Goal: Task Accomplishment & Management: Complete application form

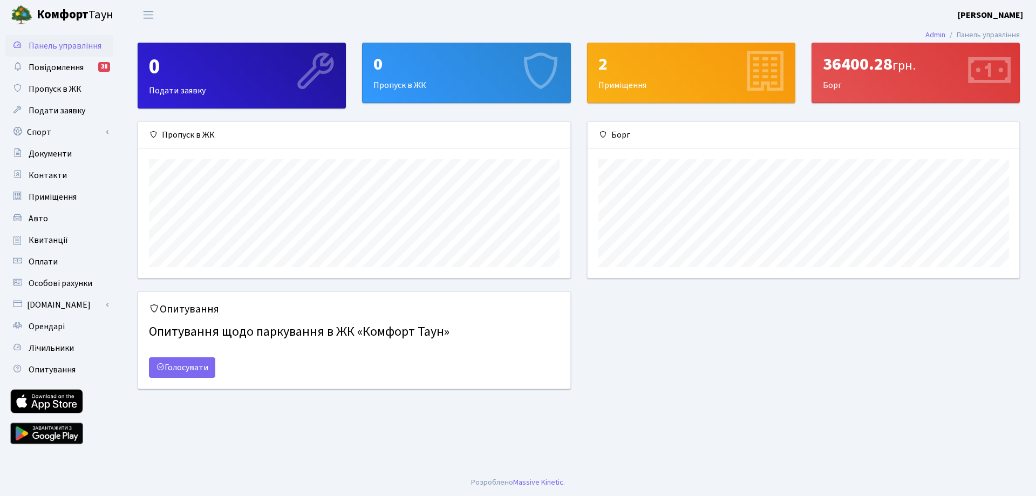
scroll to position [156, 432]
click at [428, 83] on div "0 Пропуск в ЖК" at bounding box center [466, 72] width 207 height 59
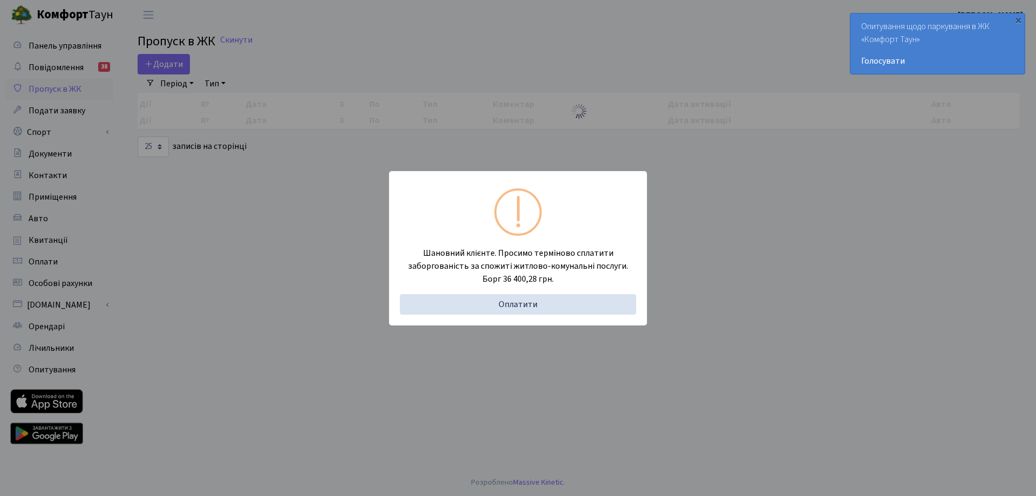
select select "25"
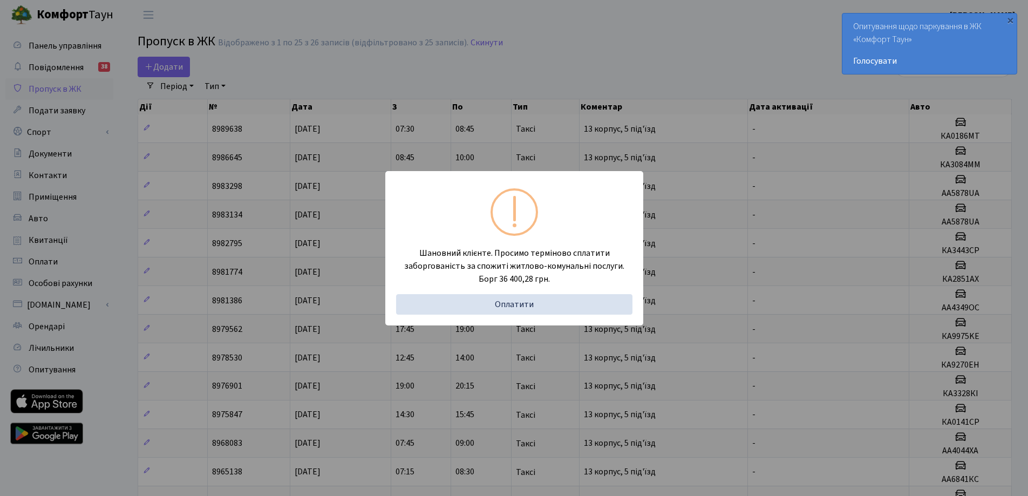
click at [440, 60] on div "Шановний клієнте. Просимо терміново сплатити заборгованість за спожиті житлово-…" at bounding box center [514, 248] width 1028 height 496
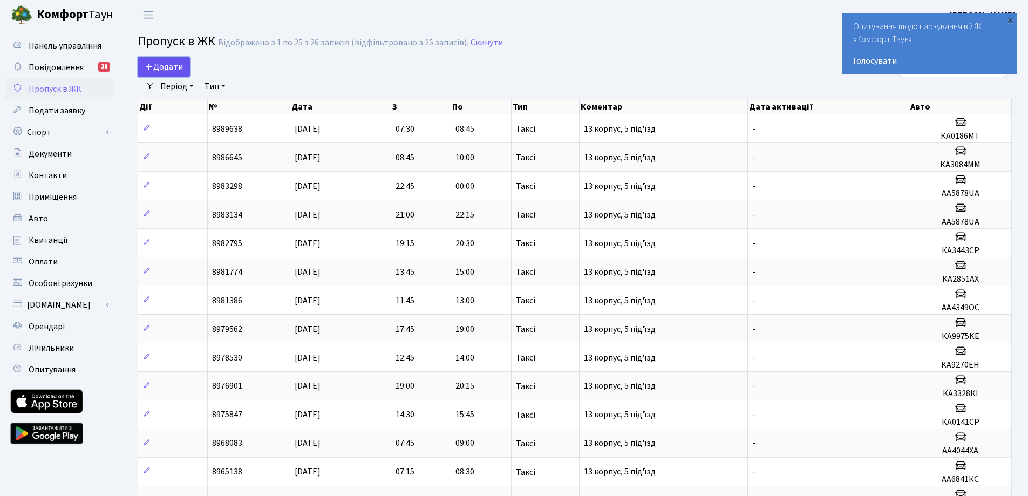
click at [172, 63] on span "Додати" at bounding box center [164, 67] width 38 height 12
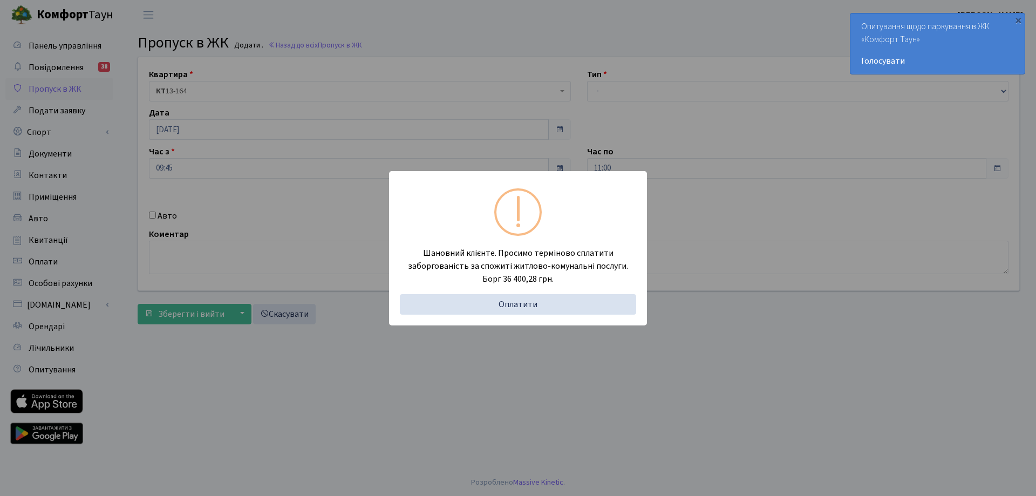
click at [638, 60] on div "Шановний клієнте. Просимо терміново сплатити заборгованість за спожиті житлово-…" at bounding box center [518, 248] width 1036 height 496
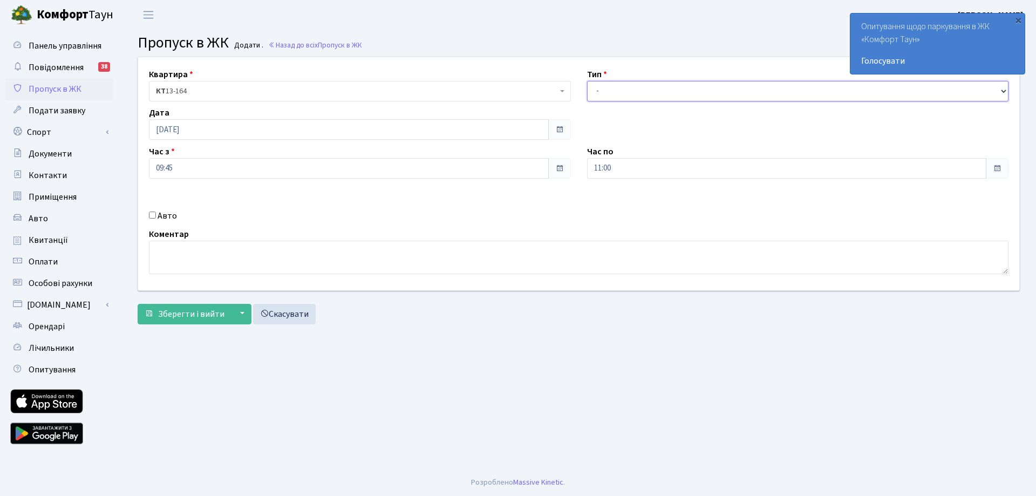
click at [618, 96] on select "- Доставка Таксі Гості Сервіс" at bounding box center [798, 91] width 422 height 21
select select "3"
click at [587, 81] on select "- Доставка Таксі Гості Сервіс" at bounding box center [798, 91] width 422 height 21
click at [209, 255] on textarea at bounding box center [579, 257] width 860 height 33
type textarea "Евген 13 корпус 5 під'їзд"
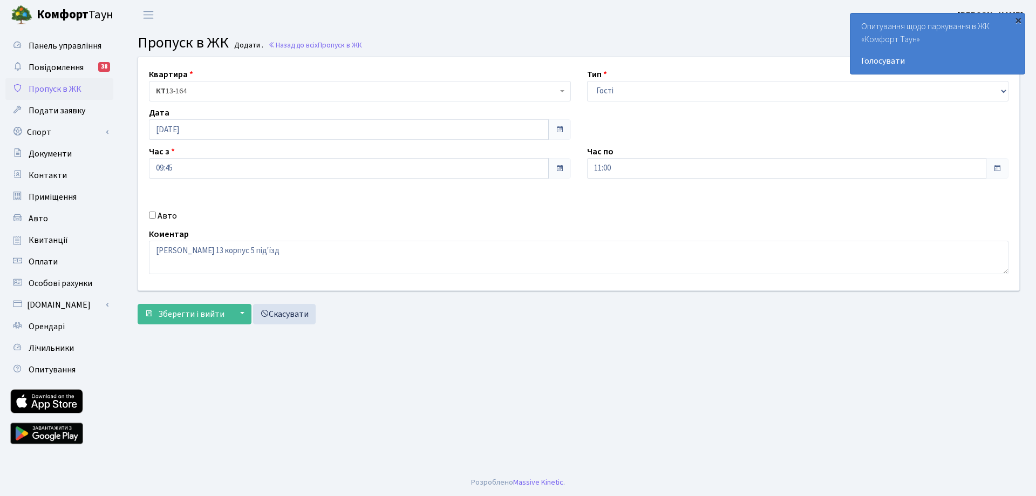
click at [1020, 18] on div "×" at bounding box center [1018, 20] width 11 height 11
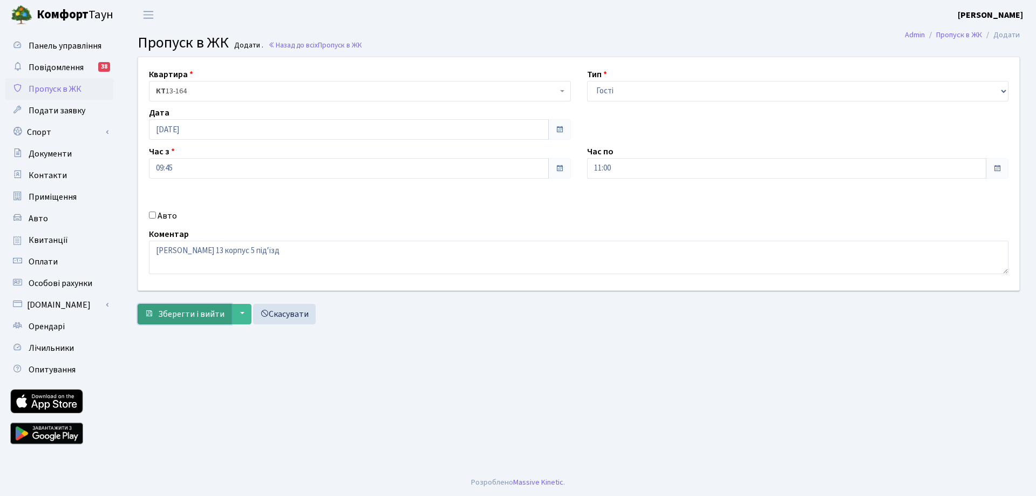
click at [190, 312] on span "Зберегти і вийти" at bounding box center [191, 314] width 66 height 12
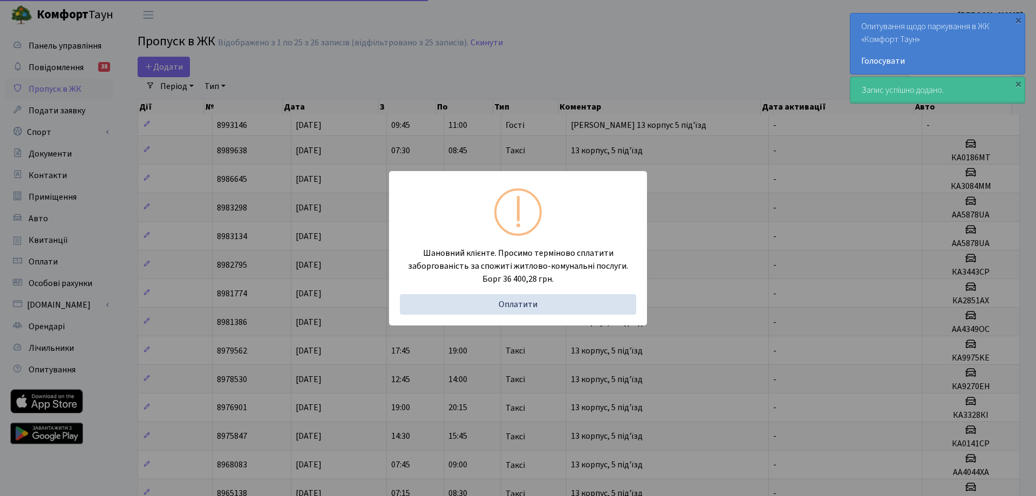
select select "25"
click at [553, 58] on div "Шановний клієнте. Просимо терміново сплатити заборгованість за спожиті житлово-…" at bounding box center [514, 248] width 1028 height 496
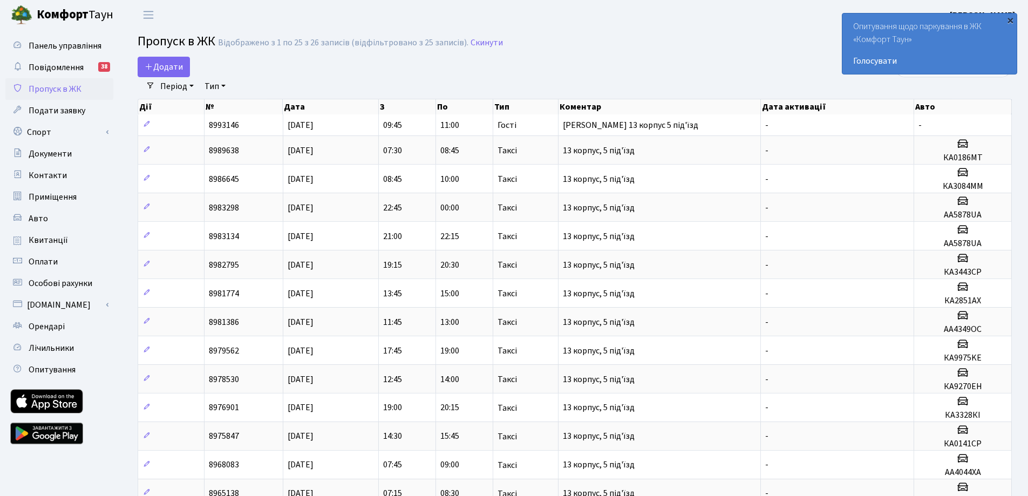
click at [1012, 17] on div "×" at bounding box center [1010, 20] width 11 height 11
